Goal: Navigation & Orientation: Find specific page/section

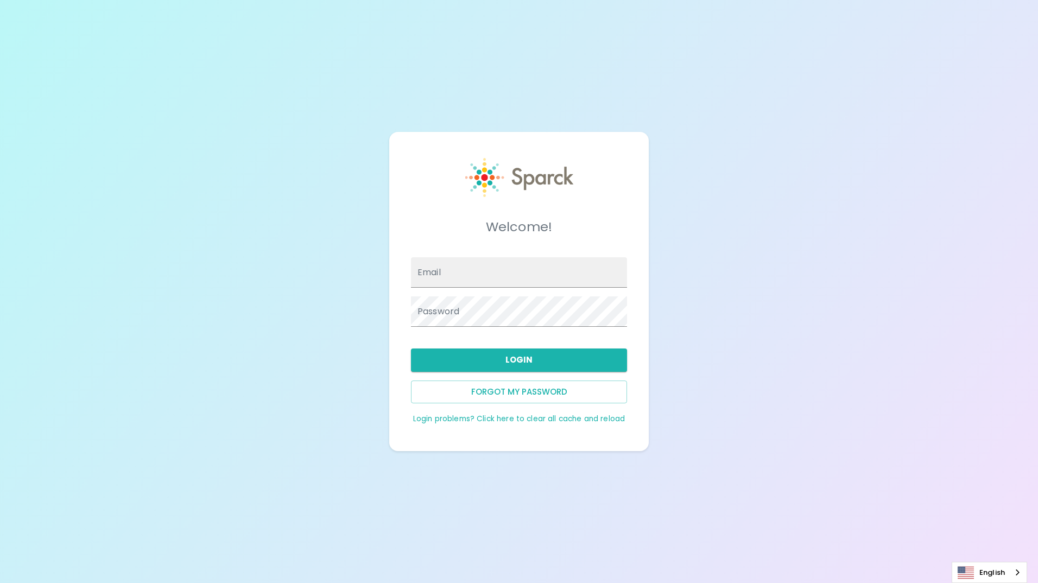
type input "[EMAIL_ADDRESS][DOMAIN_NAME]"
click at [522, 360] on button "Login" at bounding box center [519, 360] width 216 height 23
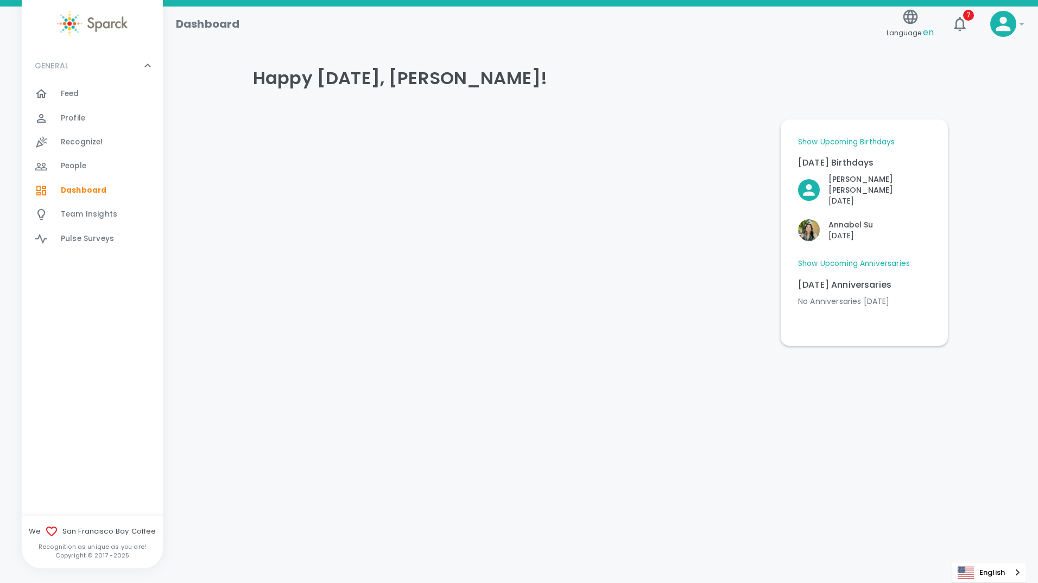
click at [70, 95] on span "Feed" at bounding box center [70, 94] width 18 height 11
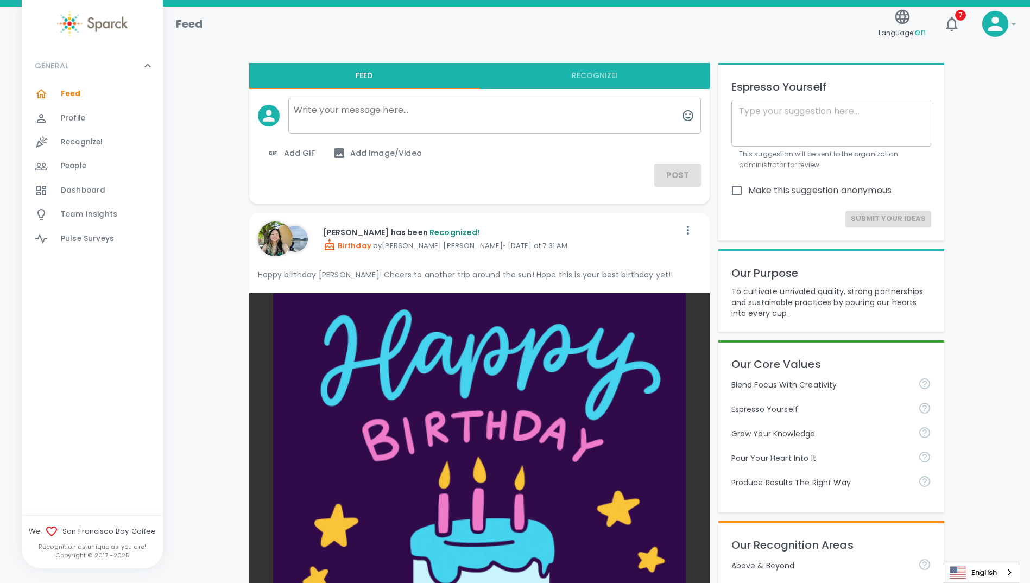
click at [69, 92] on span "Feed" at bounding box center [71, 94] width 20 height 11
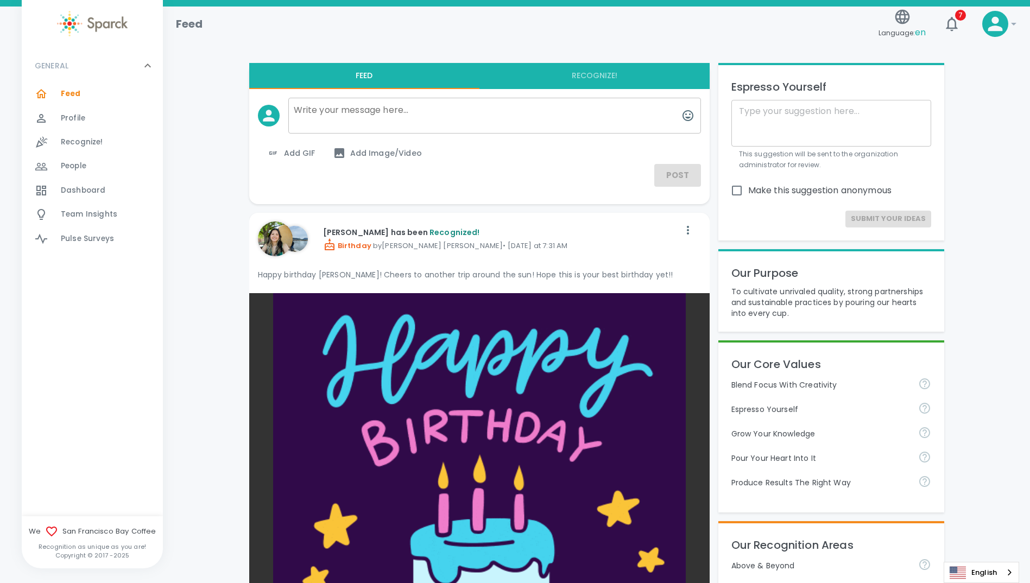
click at [78, 191] on span "Dashboard" at bounding box center [83, 190] width 45 height 11
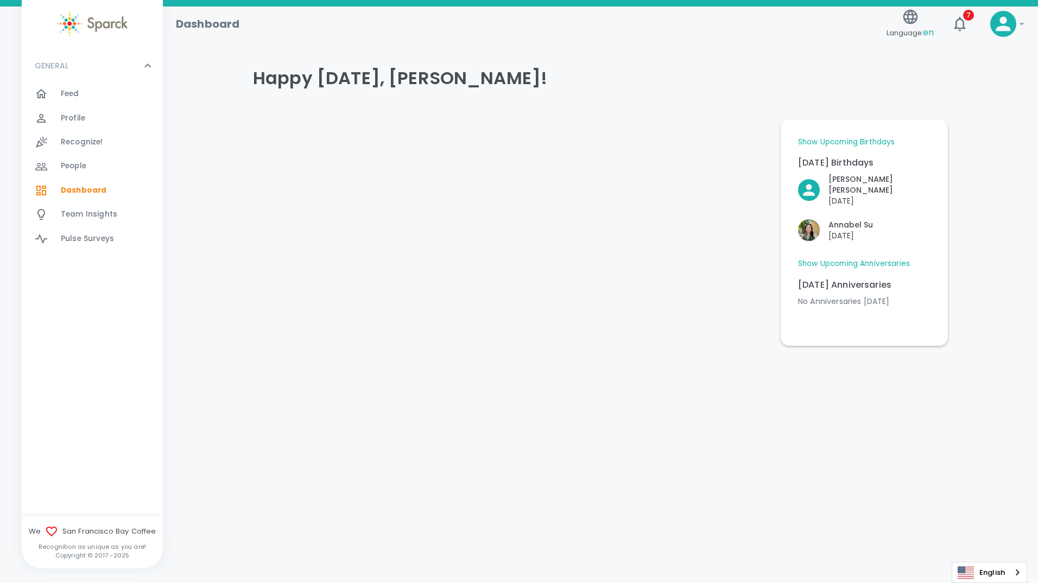
click at [863, 269] on link "Show Upcoming Anniversaries" at bounding box center [854, 263] width 112 height 11
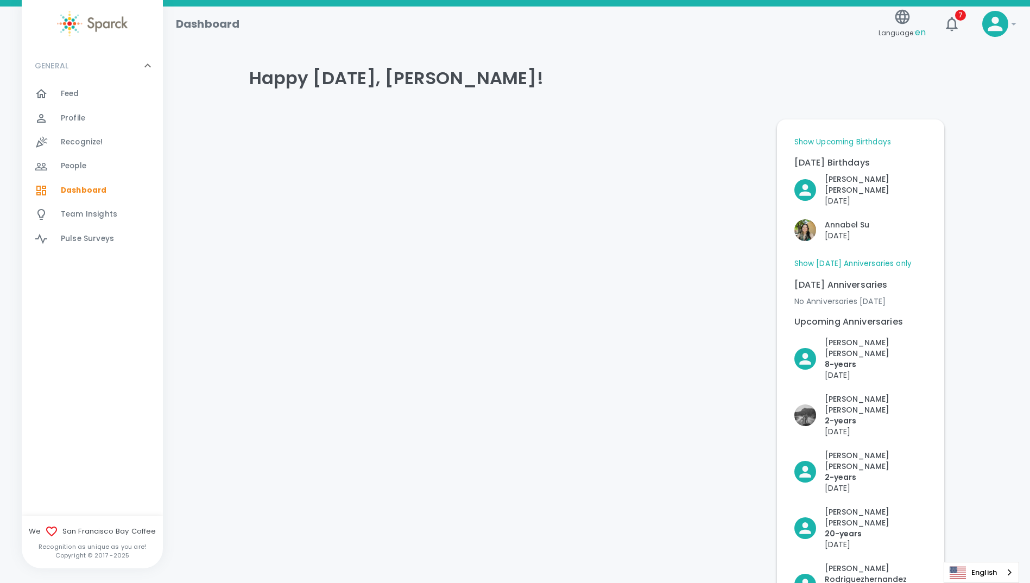
drag, startPoint x: 830, startPoint y: 142, endPoint x: 860, endPoint y: 156, distance: 32.3
click at [830, 142] on link "Show Upcoming Birthdays" at bounding box center [842, 142] width 97 height 11
